Goal: Task Accomplishment & Management: Manage account settings

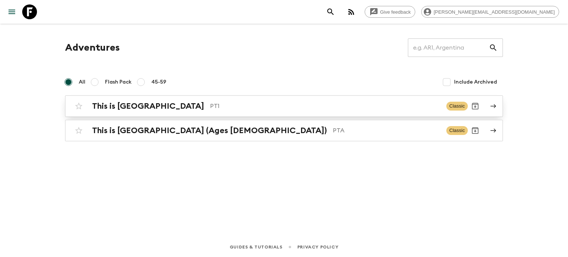
click at [146, 100] on div "This is Portugal PT1 Classic" at bounding box center [269, 106] width 396 height 15
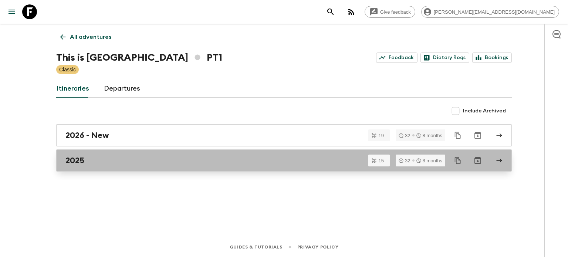
click at [170, 162] on div "2025" at bounding box center [276, 161] width 423 height 10
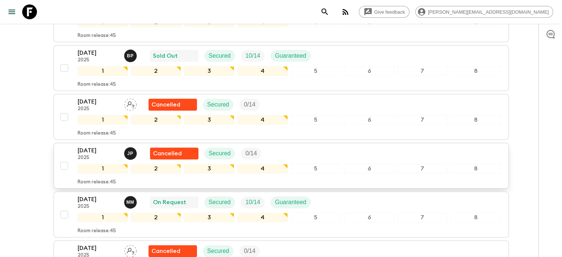
scroll to position [259, 0]
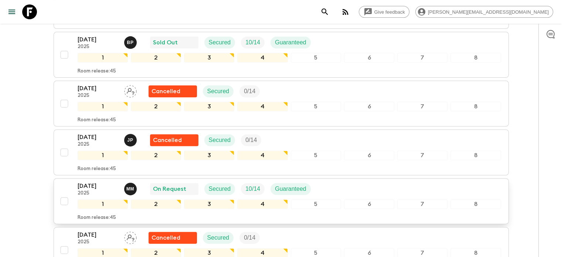
click at [326, 190] on div "01 Sep 2025 2025 M M On Request Secured 10 / 14 Guaranteed" at bounding box center [290, 188] width 424 height 15
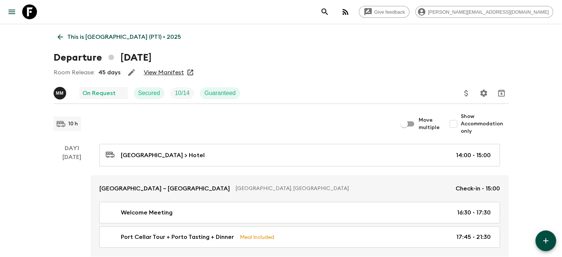
click at [149, 69] on link "View Manifest" at bounding box center [164, 72] width 40 height 7
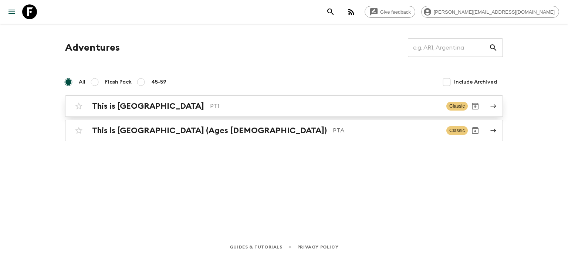
click at [210, 107] on p "PT1" at bounding box center [325, 106] width 230 height 9
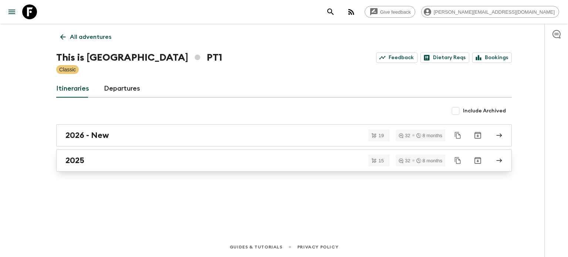
click at [158, 164] on div "2025" at bounding box center [276, 161] width 423 height 10
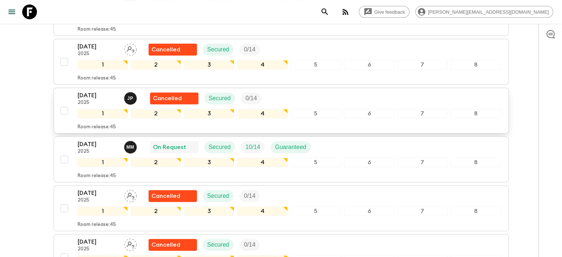
scroll to position [333, 0]
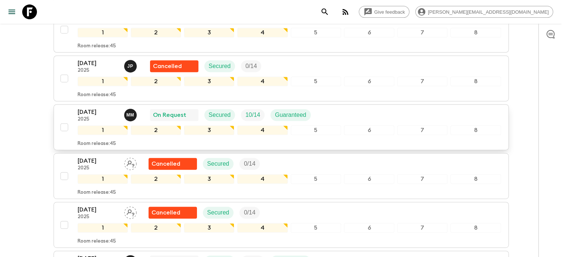
click at [300, 118] on div "Guaranteed" at bounding box center [291, 115] width 40 height 12
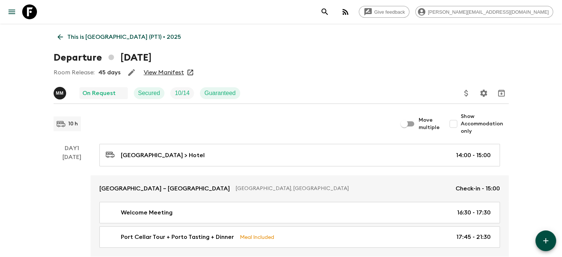
click at [182, 71] on div "View Manifest" at bounding box center [168, 72] width 51 height 7
click at [180, 71] on link "View Manifest" at bounding box center [164, 72] width 40 height 7
